Goal: Information Seeking & Learning: Learn about a topic

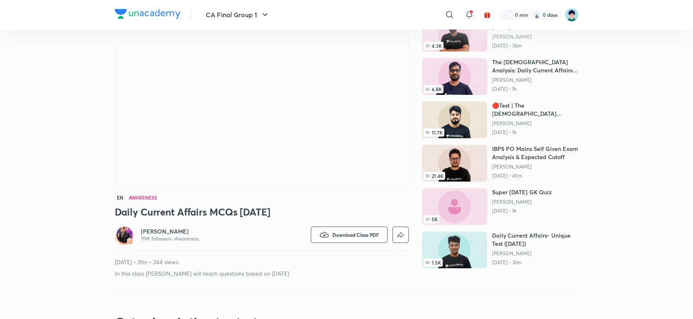
click at [148, 230] on h6 "[PERSON_NAME]" at bounding box center [170, 231] width 58 height 8
